Goal: Browse casually: Explore the website without a specific task or goal

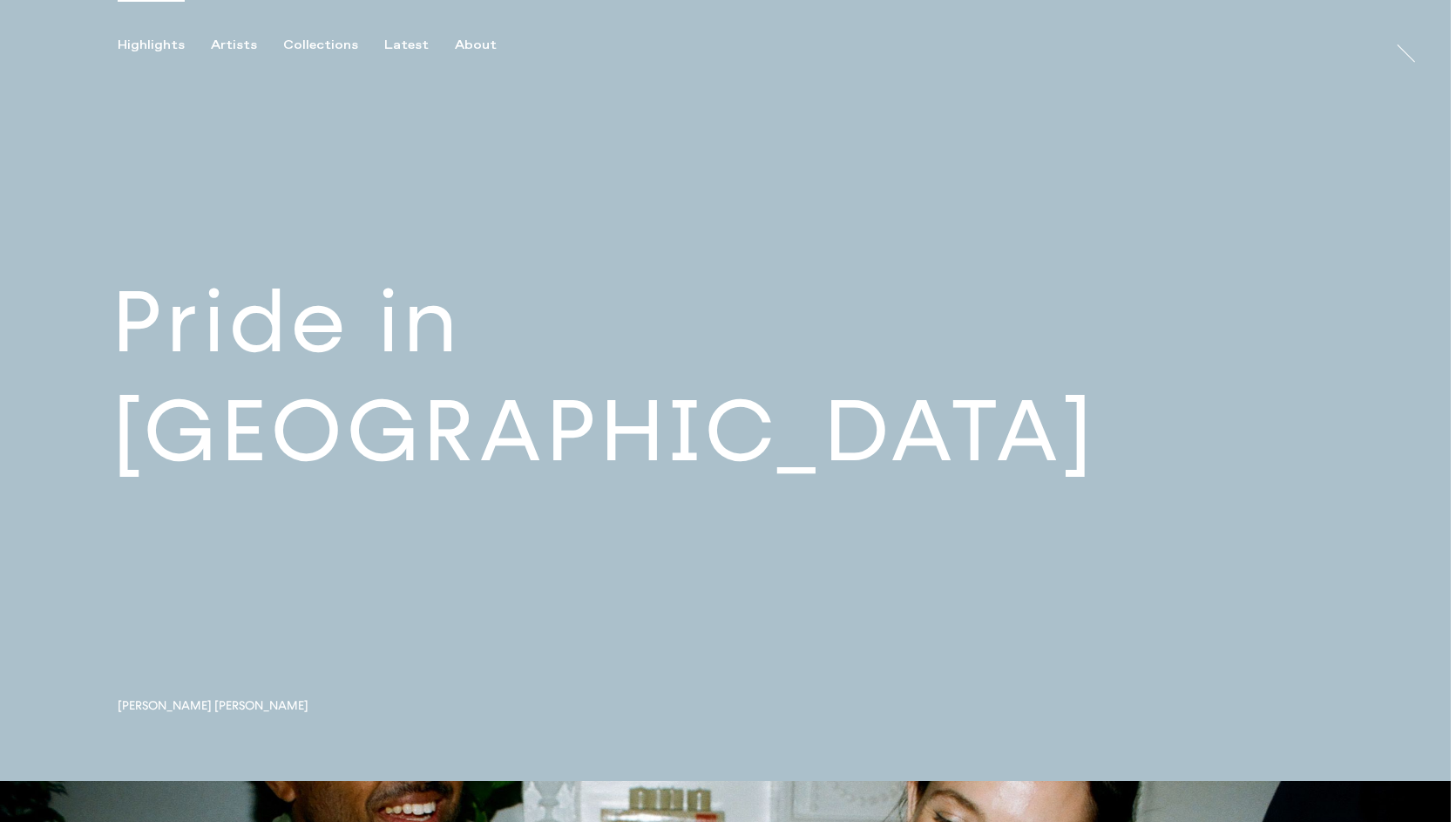
click at [447, 373] on link at bounding box center [725, 390] width 1450 height 781
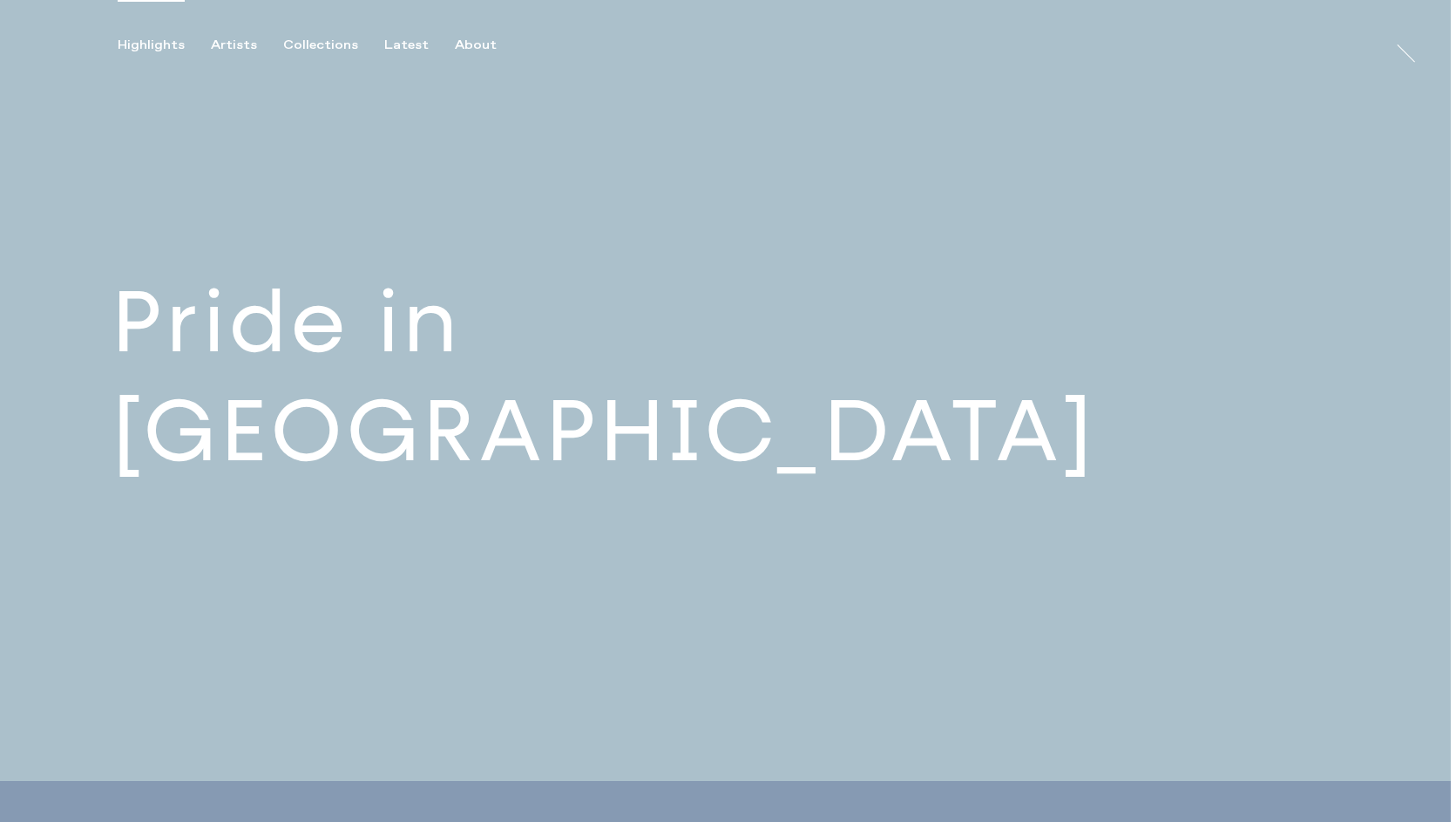
click at [449, 402] on link at bounding box center [725, 390] width 1450 height 781
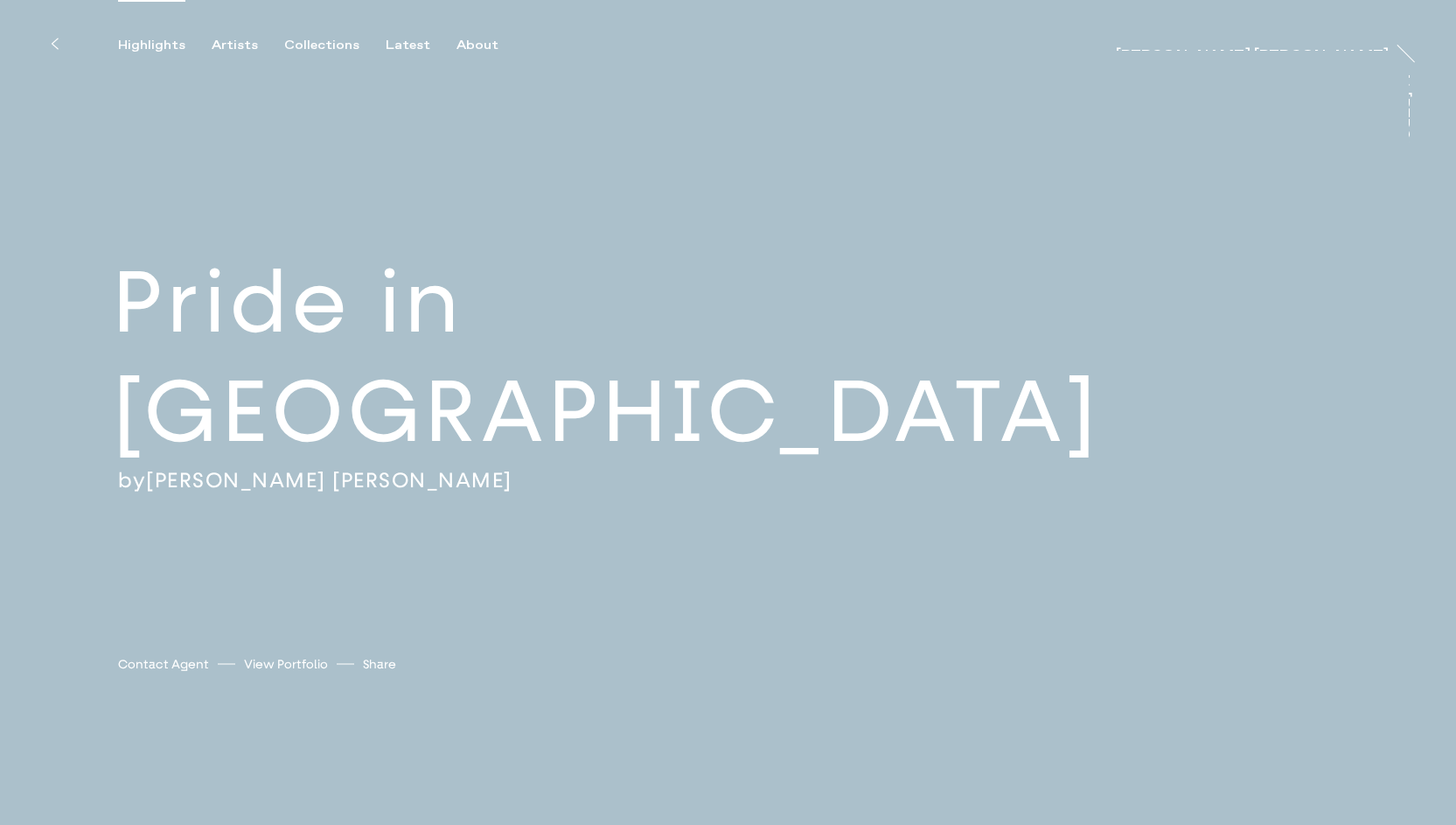
click at [169, 43] on div "Highlights" at bounding box center [151, 45] width 67 height 16
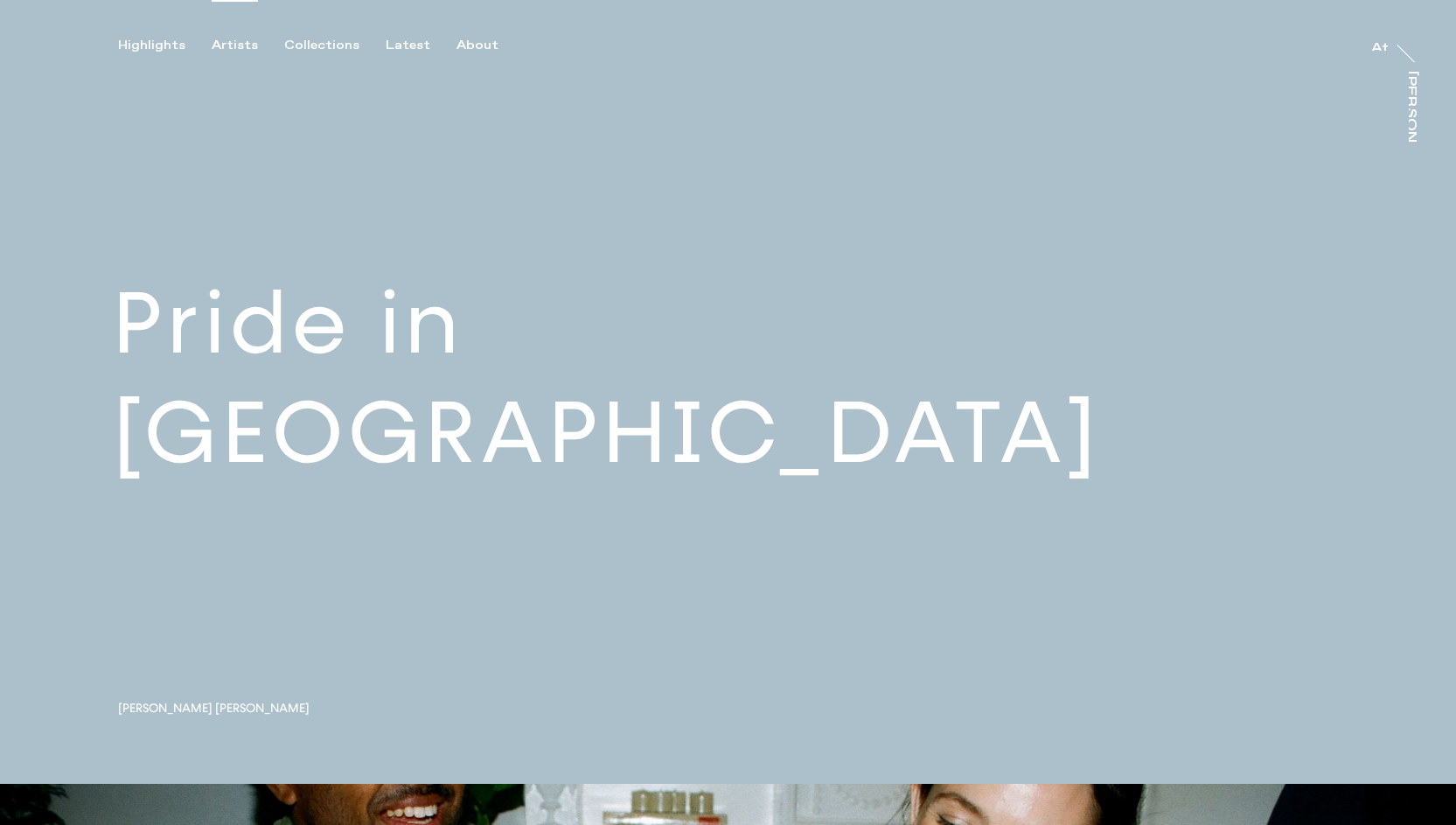
click at [229, 38] on div "Artists" at bounding box center [235, 45] width 46 height 16
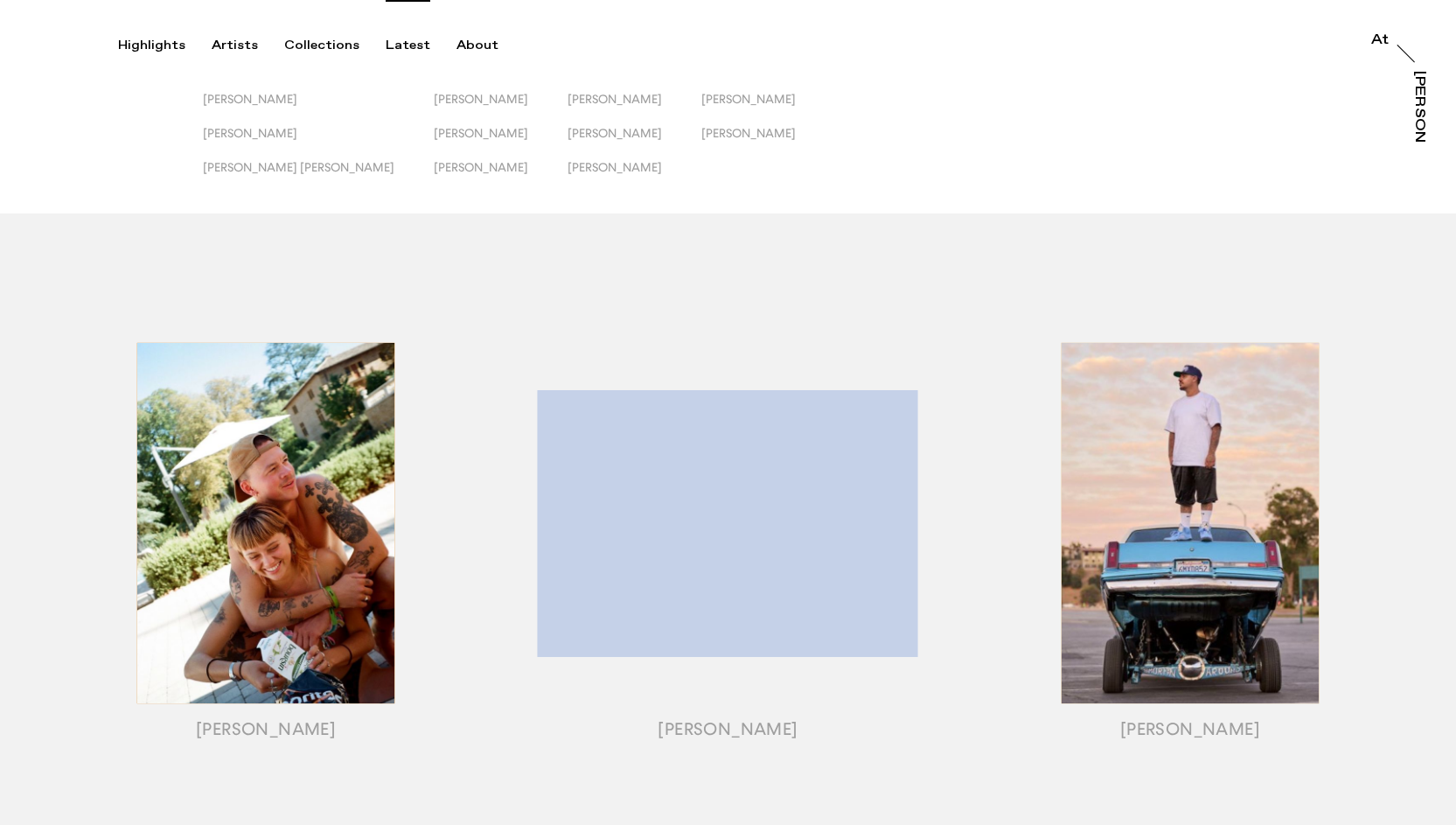
click at [396, 38] on div "Latest" at bounding box center [408, 45] width 44 height 16
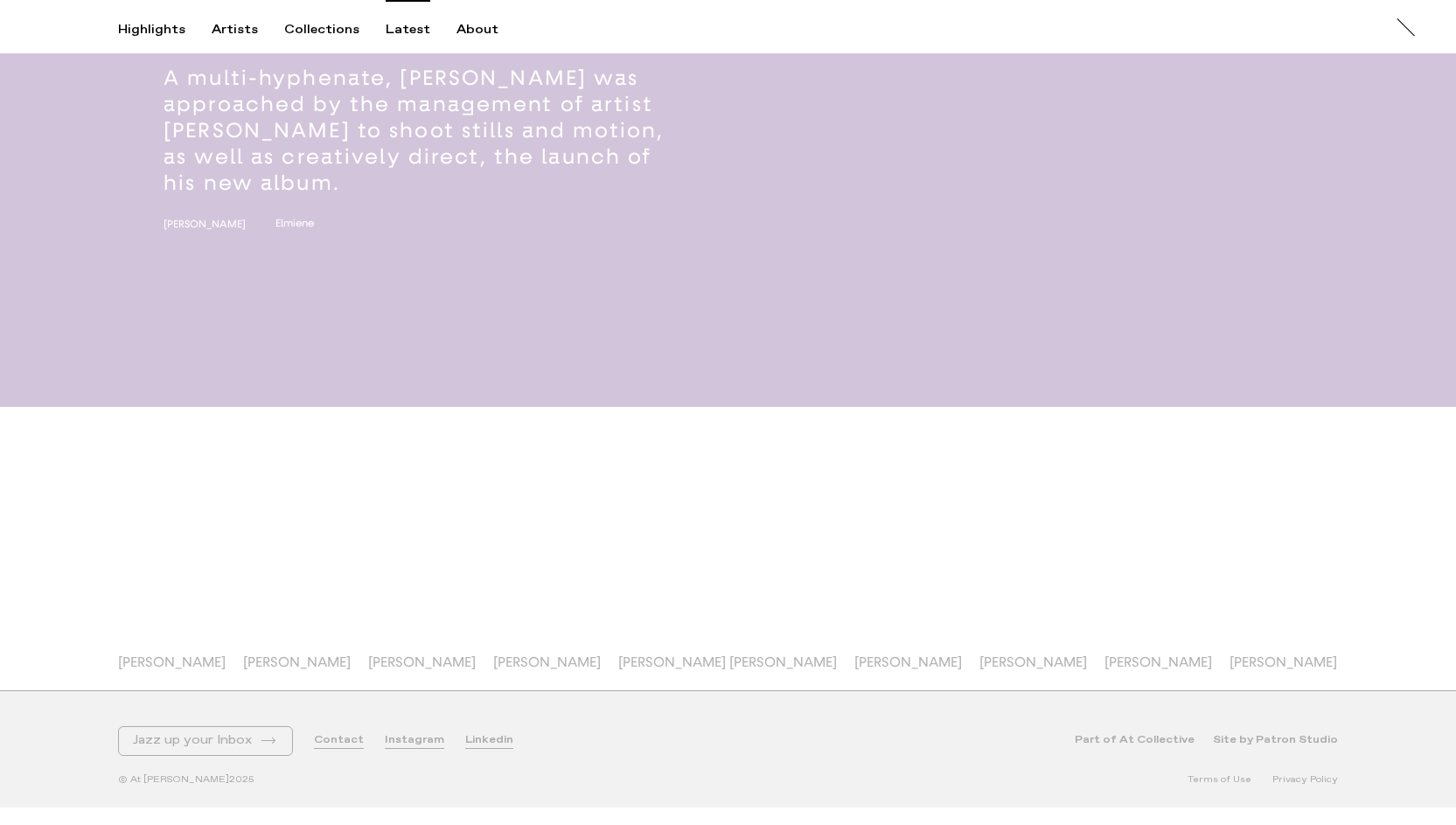
scroll to position [15853, 0]
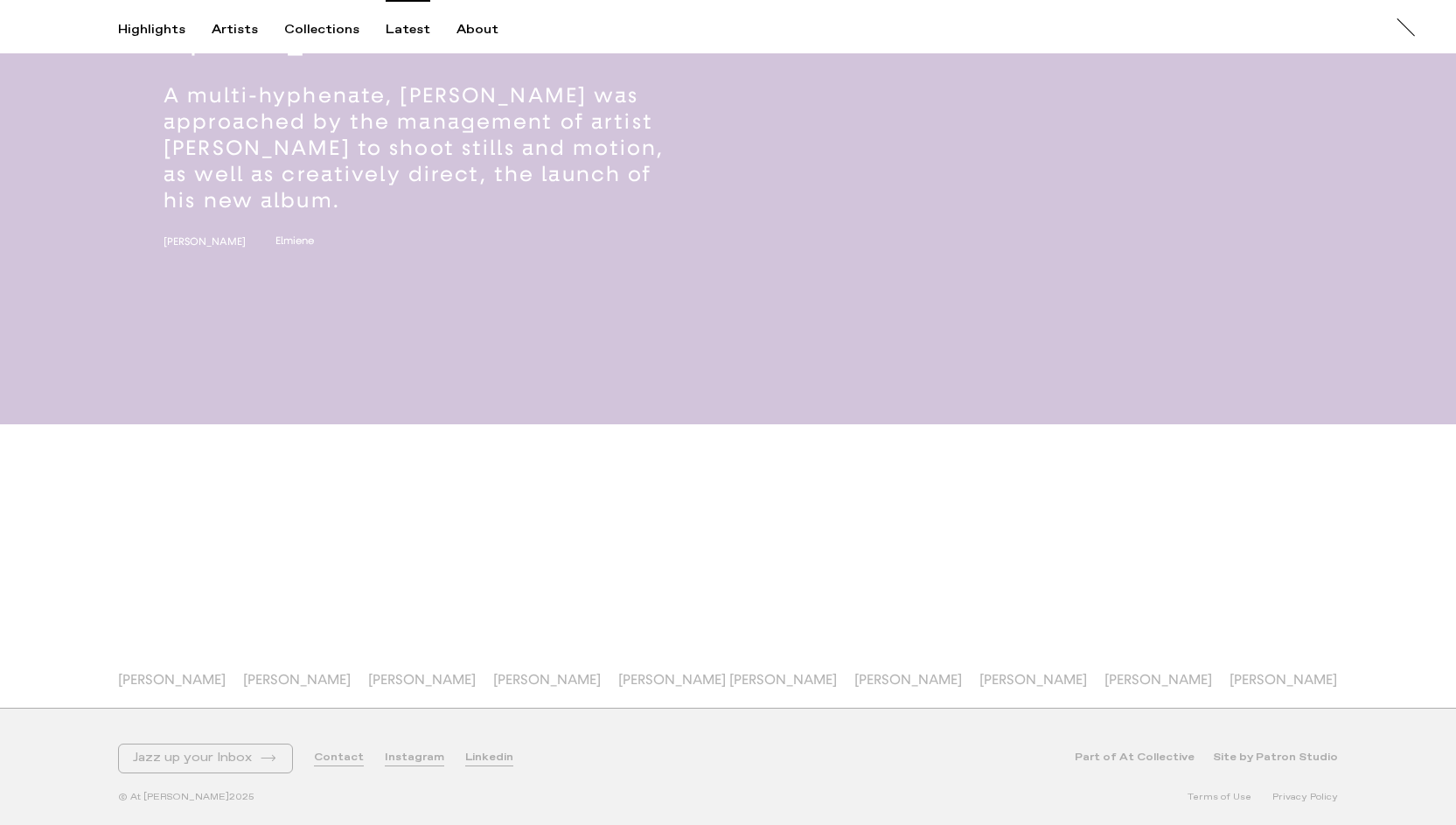
click at [1174, 757] on link "Part of At Collective" at bounding box center [1134, 758] width 120 height 15
